Goal: Find specific page/section

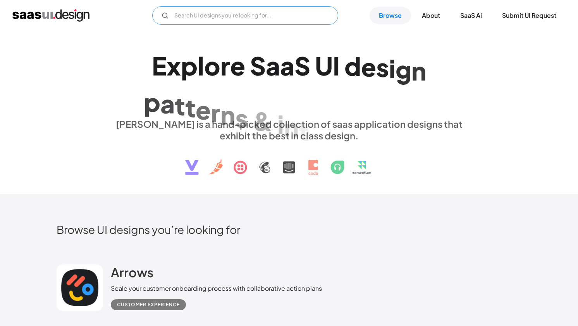
click at [194, 16] on input "Email Form" at bounding box center [245, 15] width 186 height 19
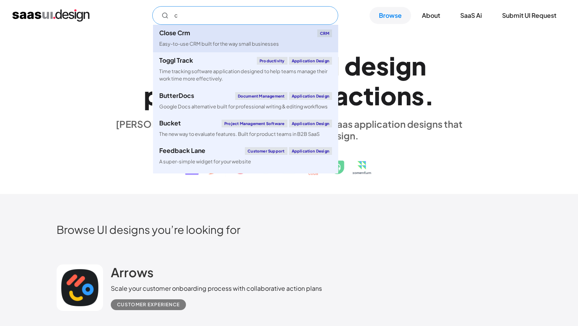
click at [193, 42] on div "Easy-to-use CRM built for the way small businesses" at bounding box center [219, 43] width 120 height 7
type input "c"
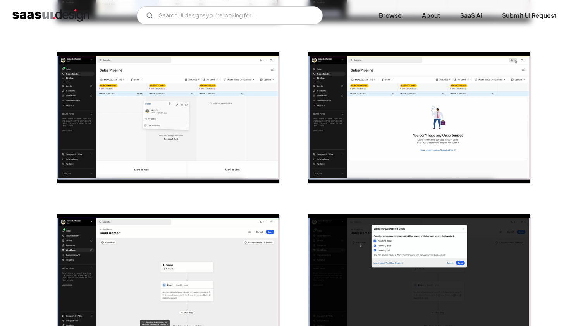
scroll to position [1587, 0]
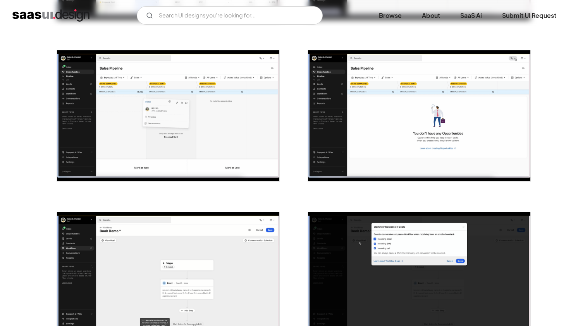
click at [194, 89] on img "open lightbox" at bounding box center [168, 115] width 222 height 131
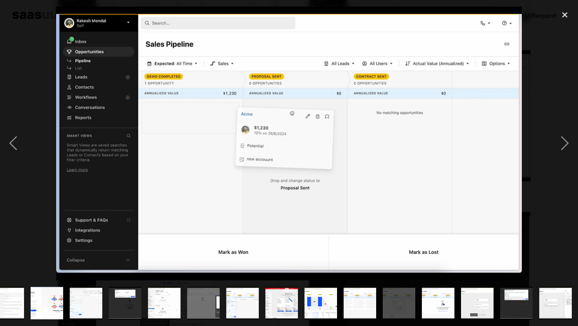
scroll to position [0, 329]
click at [336, 127] on img at bounding box center [289, 144] width 466 height 274
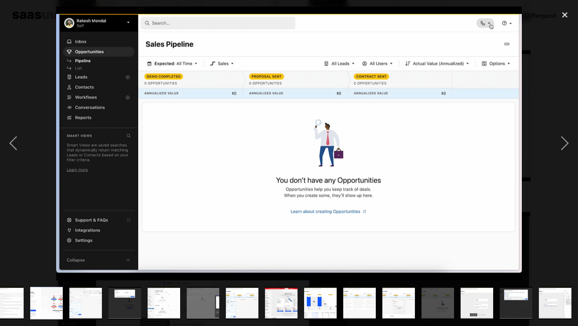
click at [416, 142] on img at bounding box center [289, 144] width 466 height 274
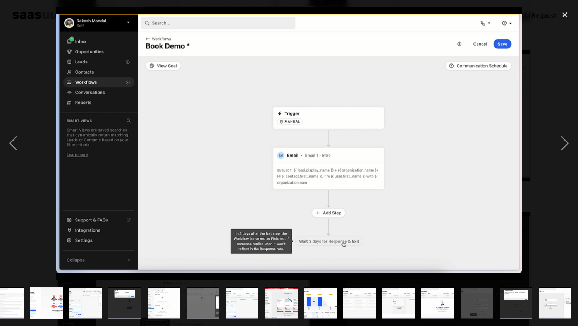
click at [416, 142] on img at bounding box center [289, 144] width 466 height 274
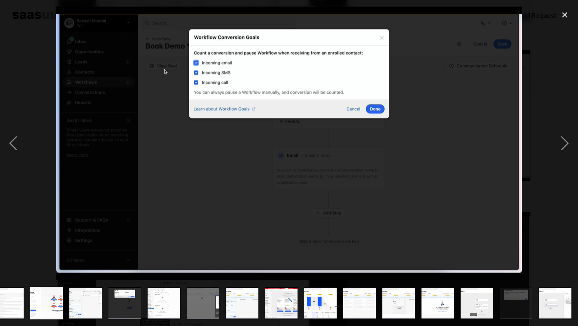
click at [416, 142] on img at bounding box center [289, 144] width 466 height 274
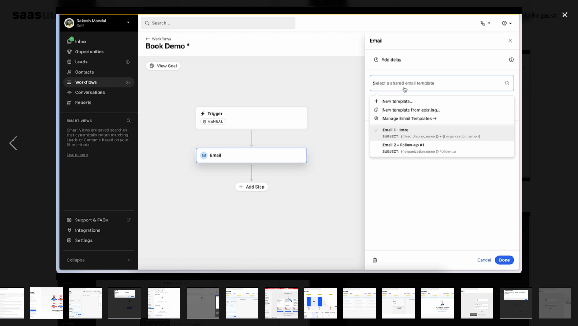
click at [416, 142] on img at bounding box center [289, 144] width 466 height 274
click at [418, 105] on img at bounding box center [289, 144] width 466 height 274
click at [430, 84] on img at bounding box center [289, 144] width 466 height 274
click at [447, 87] on img at bounding box center [289, 144] width 466 height 274
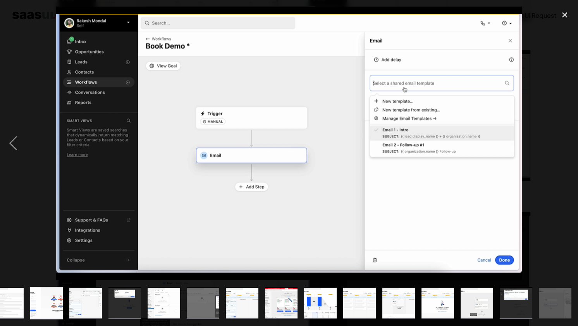
click at [447, 87] on img at bounding box center [289, 144] width 466 height 274
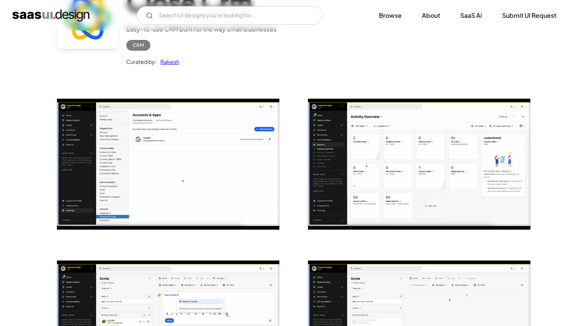
scroll to position [0, 0]
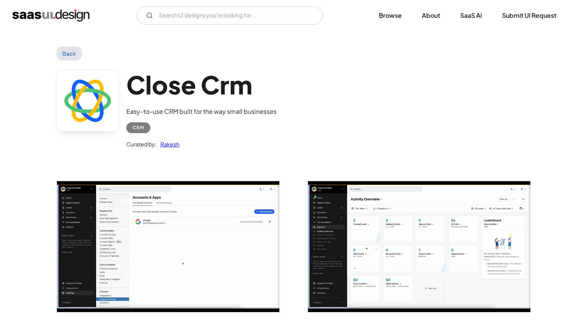
click at [71, 53] on link "Back" at bounding box center [69, 53] width 25 height 14
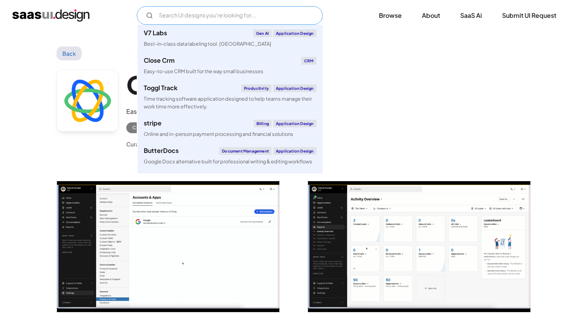
click at [189, 14] on input "Email Form" at bounding box center [230, 15] width 186 height 19
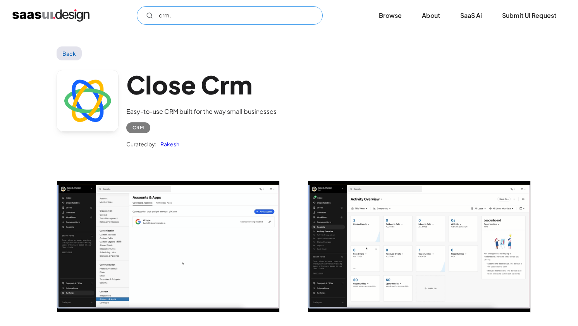
type input "crm"
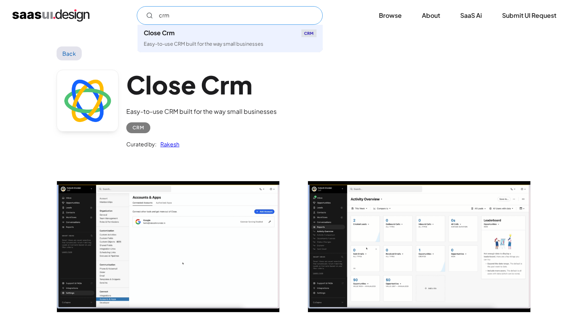
click at [189, 22] on input "crm" at bounding box center [230, 15] width 186 height 19
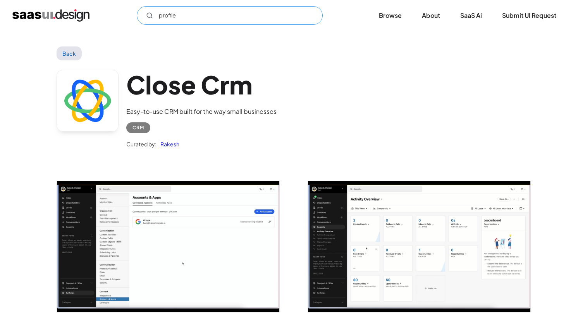
click at [184, 17] on input "profile" at bounding box center [230, 15] width 186 height 19
click at [170, 16] on input "profile" at bounding box center [230, 15] width 186 height 19
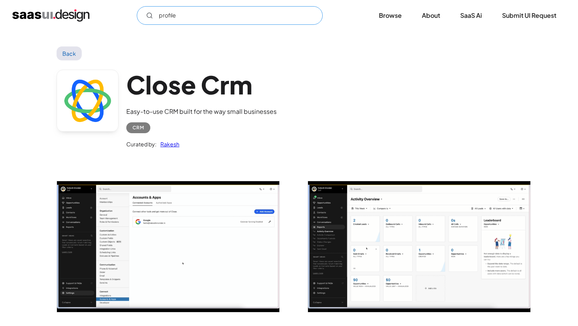
click at [170, 16] on input "profile" at bounding box center [230, 15] width 186 height 19
type input "profile"
